Goal: Task Accomplishment & Management: Manage account settings

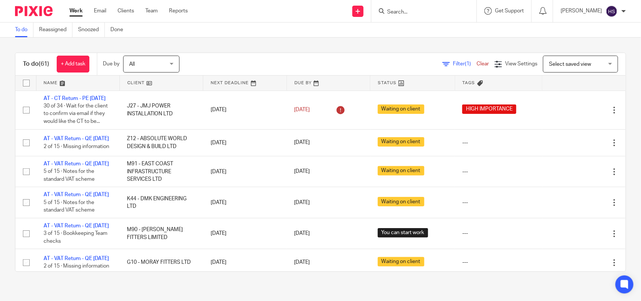
drag, startPoint x: 80, startPoint y: 3, endPoint x: 80, endPoint y: 8, distance: 4.9
click at [80, 3] on div "Work Email Clients Team Reports Work Email Clients Team Reports Settings" at bounding box center [130, 11] width 137 height 22
click at [80, 8] on link "Work" at bounding box center [76, 11] width 13 height 8
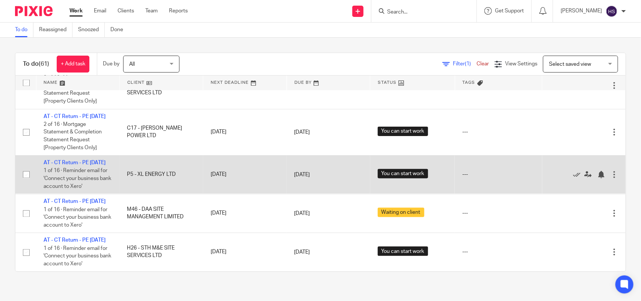
scroll to position [2392, 0]
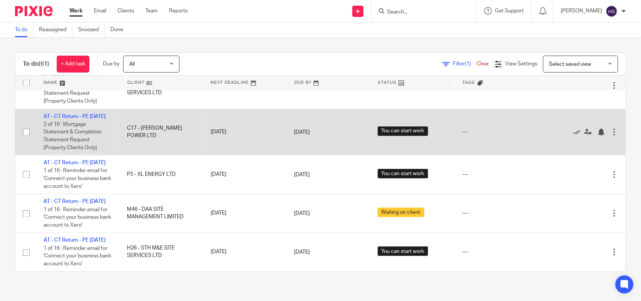
drag, startPoint x: 228, startPoint y: 243, endPoint x: 243, endPoint y: 91, distance: 153.0
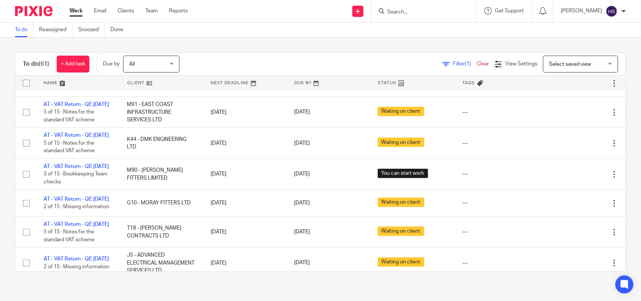
scroll to position [0, 0]
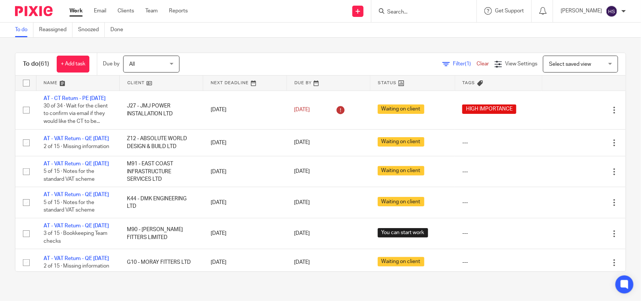
drag, startPoint x: 141, startPoint y: 195, endPoint x: 183, endPoint y: 77, distance: 125.0
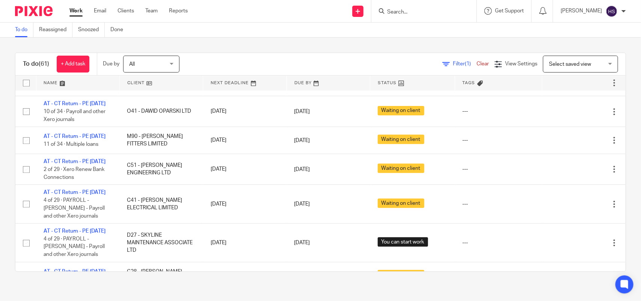
scroll to position [814, 0]
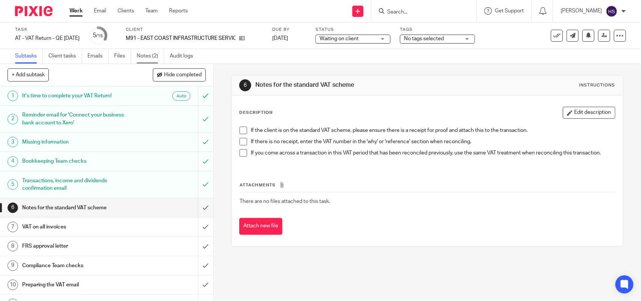
click at [140, 53] on link "Notes (2)" at bounding box center [150, 56] width 27 height 15
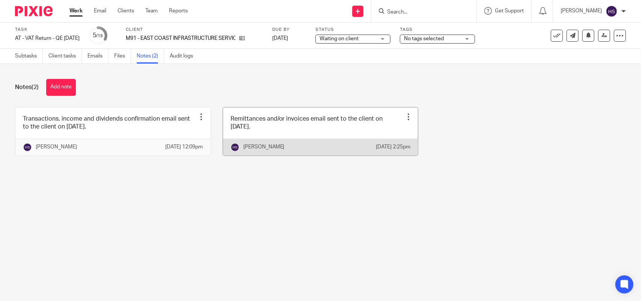
click at [274, 114] on link at bounding box center [320, 131] width 195 height 48
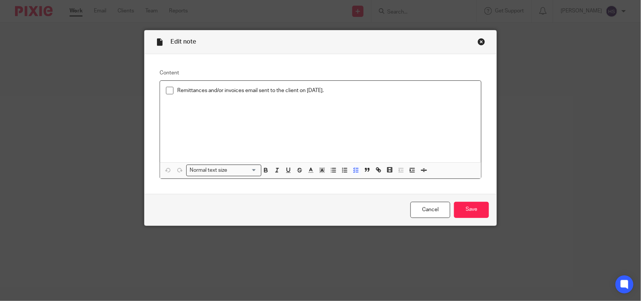
drag, startPoint x: 328, startPoint y: 90, endPoint x: 162, endPoint y: 91, distance: 165.7
click at [162, 91] on div "Remittances and/or invoices email sent to the client on 10.09.2025." at bounding box center [320, 122] width 321 height 82
copy p "Remittances and/or invoices email sent to the client on 10.09.2025."
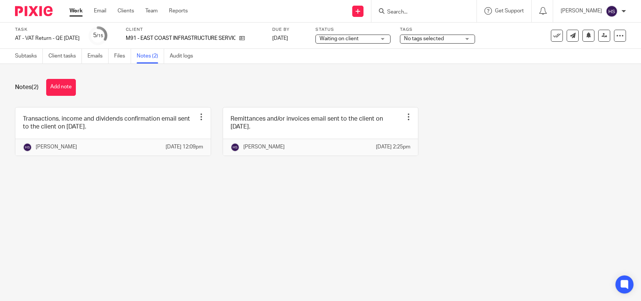
click at [86, 132] on link at bounding box center [112, 131] width 195 height 48
click at [65, 91] on button "Add note" at bounding box center [61, 87] width 30 height 17
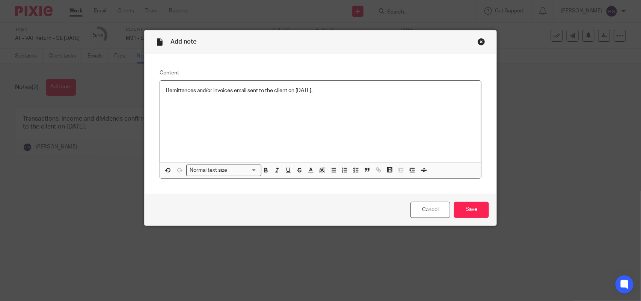
click at [231, 89] on p "Remittances and/or invoices email sent to the client on 10.09.2025." at bounding box center [320, 91] width 309 height 8
click at [463, 203] on input "Save" at bounding box center [471, 210] width 35 height 16
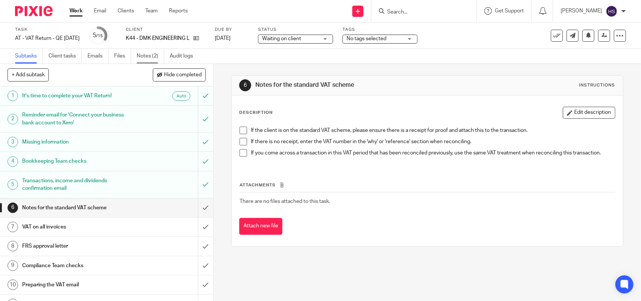
click at [153, 58] on link "Notes (2)" at bounding box center [150, 56] width 27 height 15
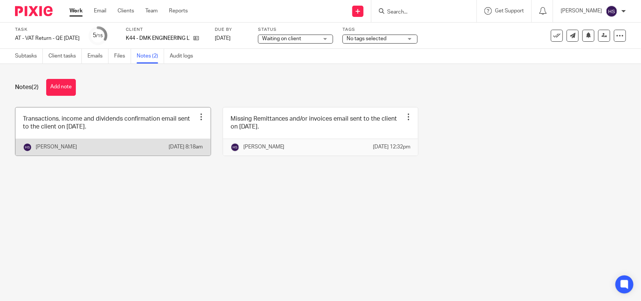
click at [153, 142] on link at bounding box center [112, 131] width 195 height 48
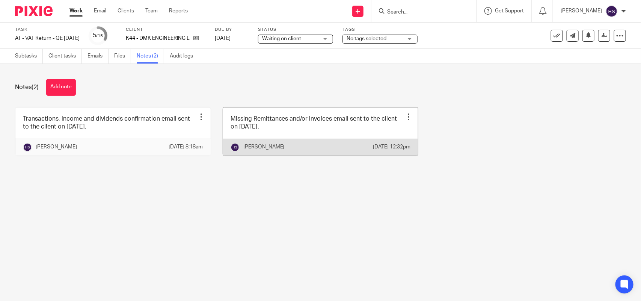
click at [289, 109] on link at bounding box center [320, 131] width 195 height 48
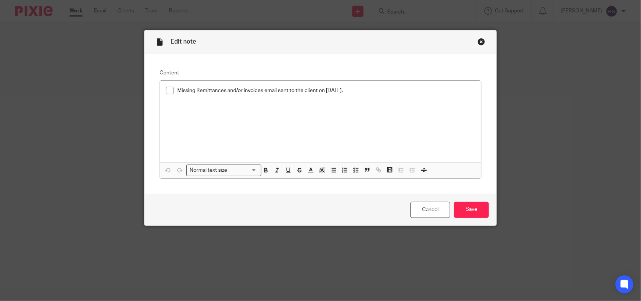
click at [478, 40] on div "Close this dialog window" at bounding box center [482, 42] width 8 height 8
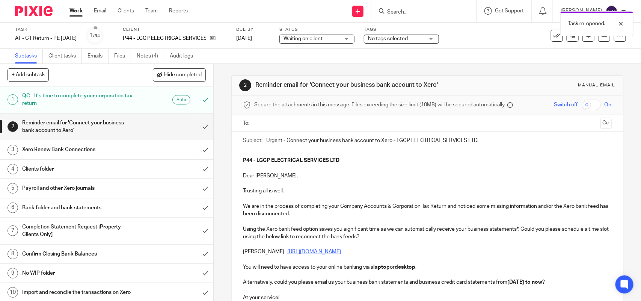
click at [296, 129] on ul at bounding box center [427, 123] width 345 height 12
click at [307, 124] on input "text" at bounding box center [427, 123] width 340 height 9
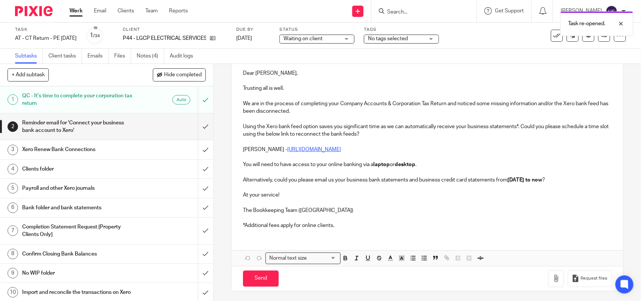
scroll to position [107, 0]
drag, startPoint x: 265, startPoint y: 274, endPoint x: 252, endPoint y: 245, distance: 31.9
click at [266, 274] on input "Send" at bounding box center [261, 277] width 36 height 16
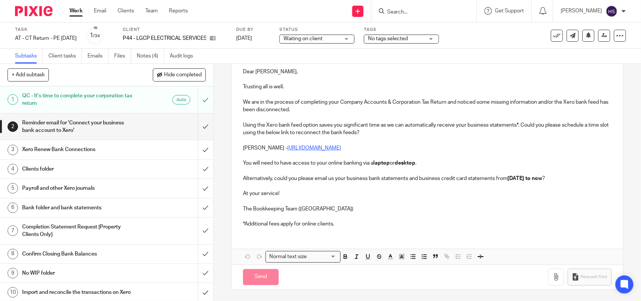
scroll to position [0, 0]
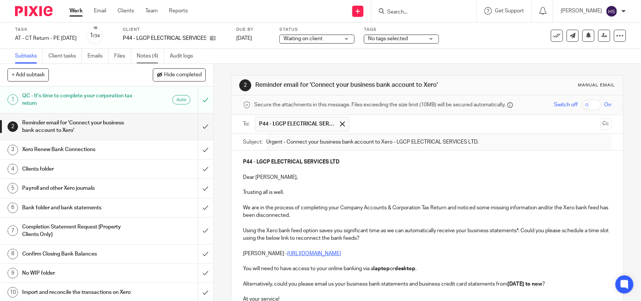
type input "Sent"
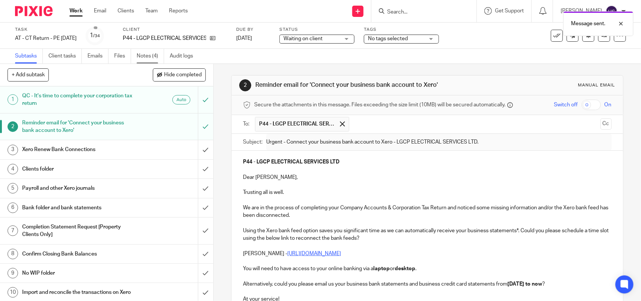
click at [153, 55] on link "Notes (4)" at bounding box center [150, 56] width 27 height 15
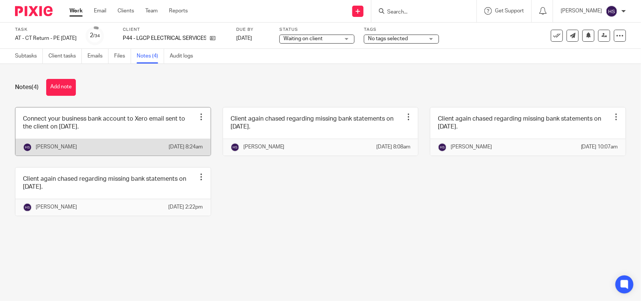
click at [122, 147] on div "[PERSON_NAME] [DATE] 8:24am" at bounding box center [112, 147] width 195 height 17
click at [143, 130] on link at bounding box center [112, 131] width 195 height 48
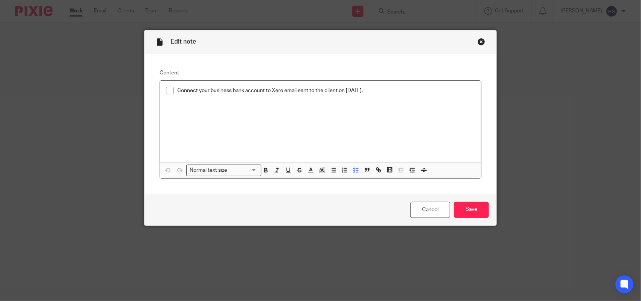
drag, startPoint x: 359, startPoint y: 89, endPoint x: 142, endPoint y: 91, distance: 217.2
click at [145, 91] on div "Content Connect your business bank account to Xero email sent to the client on …" at bounding box center [321, 124] width 352 height 140
copy p "Connect your business bank account to Xero email sent to the client on [DATE]."
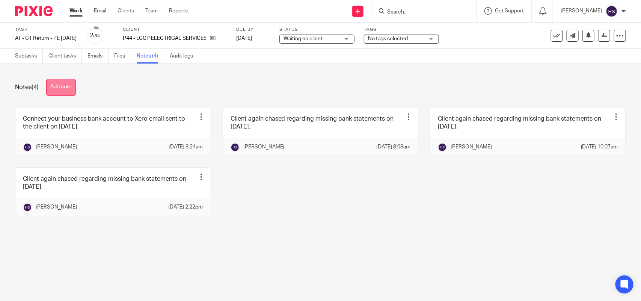
click at [68, 89] on button "Add note" at bounding box center [61, 87] width 30 height 17
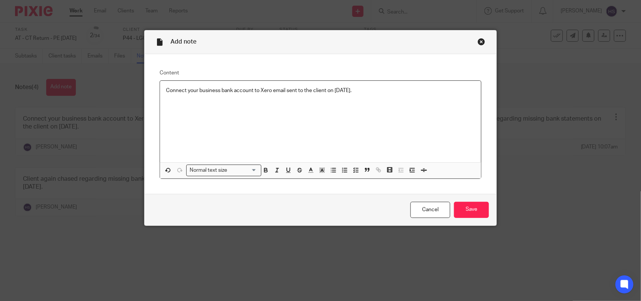
click at [330, 89] on p "Connect your business bank account to Xero email sent to the client on [DATE]." at bounding box center [320, 91] width 309 height 8
click at [468, 203] on input "Save" at bounding box center [471, 210] width 35 height 16
